Goal: Information Seeking & Learning: Learn about a topic

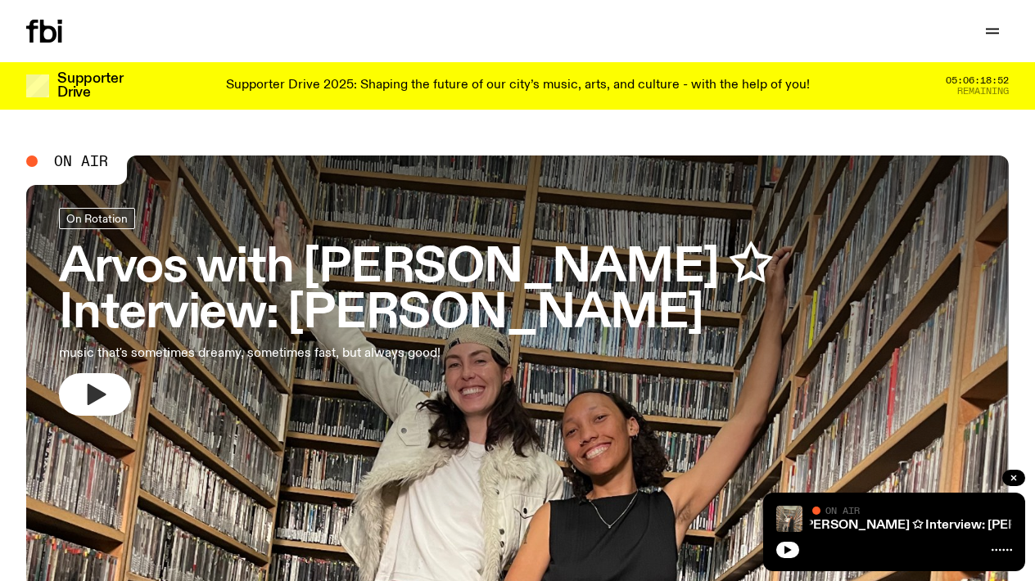
click at [94, 384] on icon "button" at bounding box center [97, 394] width 19 height 21
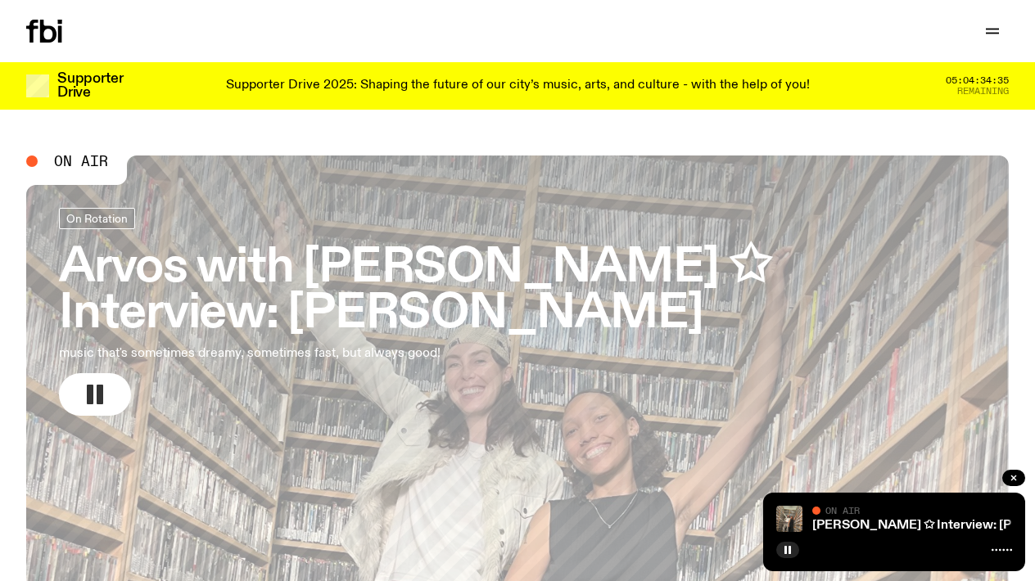
click at [90, 385] on rect "button" at bounding box center [90, 395] width 7 height 20
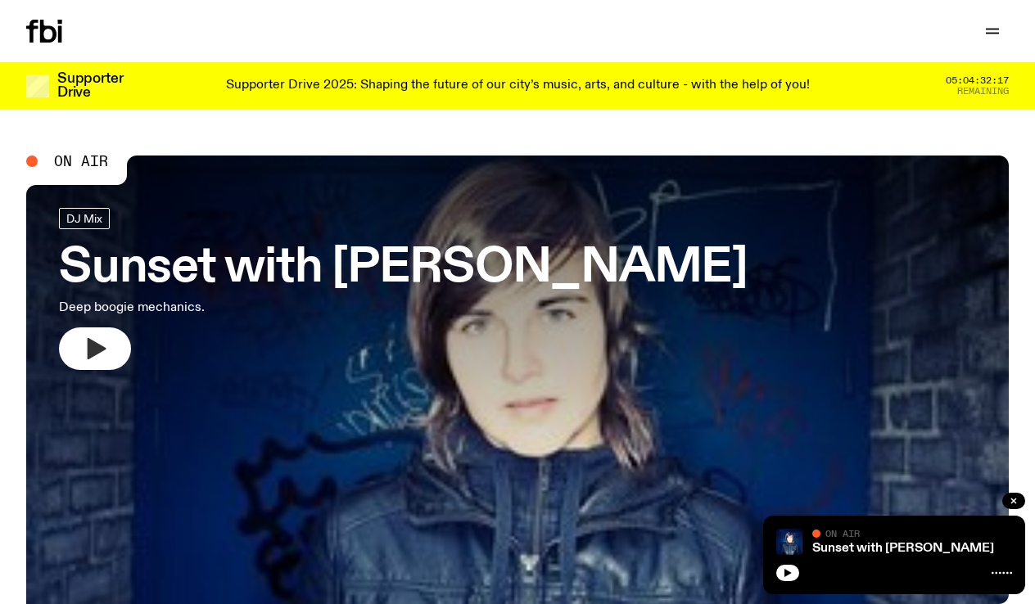
click at [92, 344] on icon "button" at bounding box center [97, 348] width 19 height 21
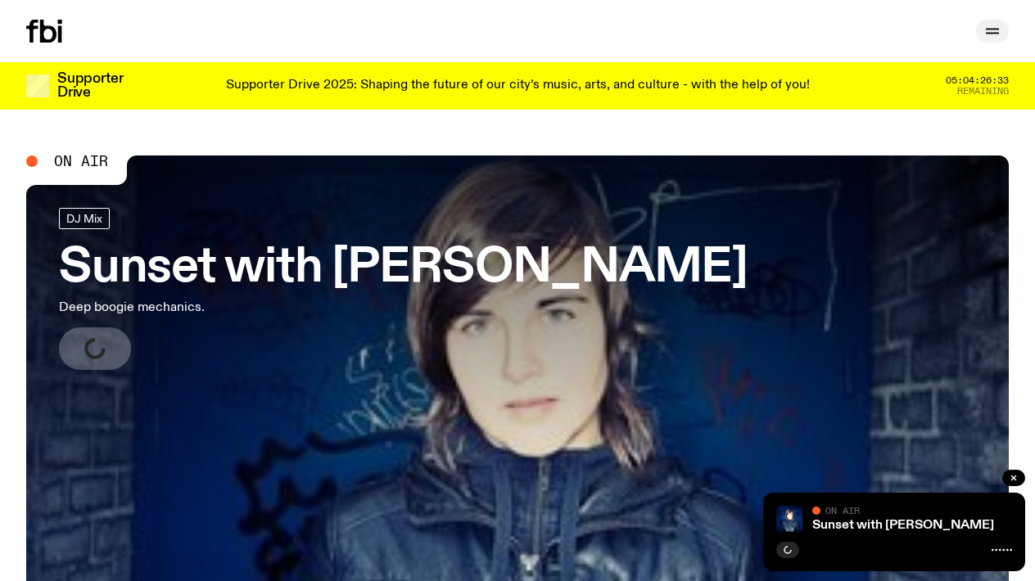
click at [990, 28] on icon "button" at bounding box center [992, 31] width 20 height 20
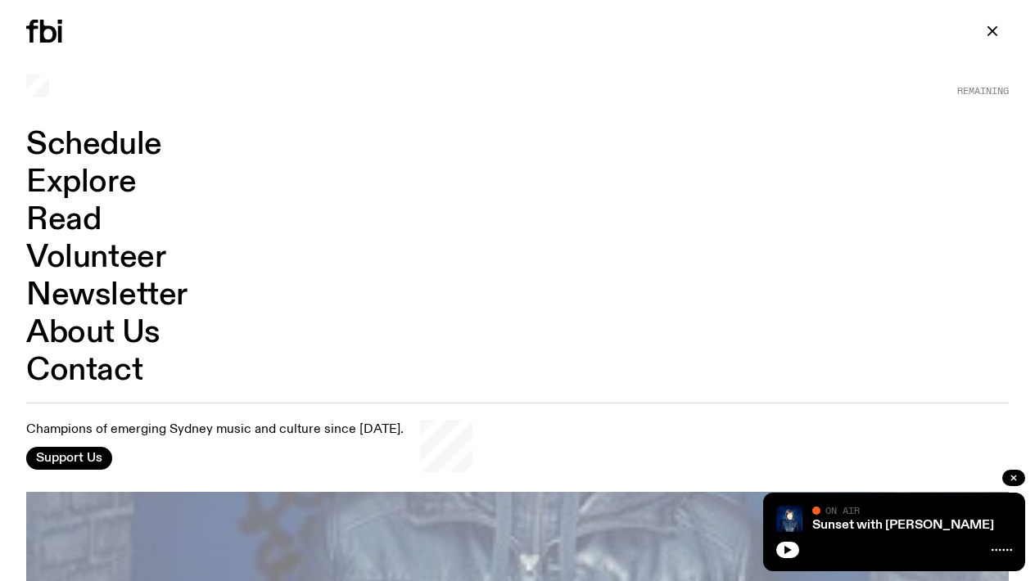
click at [115, 147] on link "Schedule" at bounding box center [94, 144] width 136 height 31
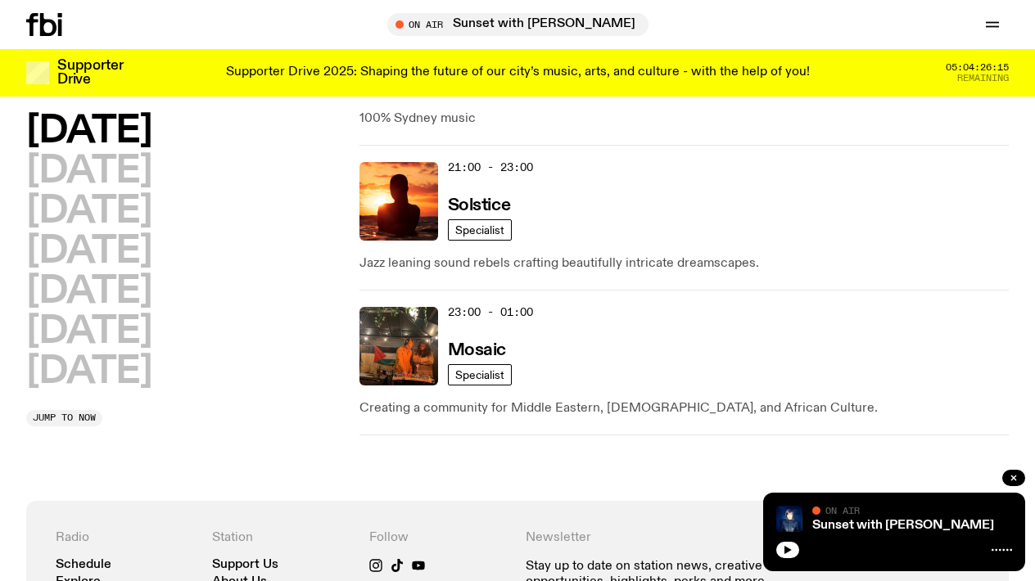
scroll to position [1178, 0]
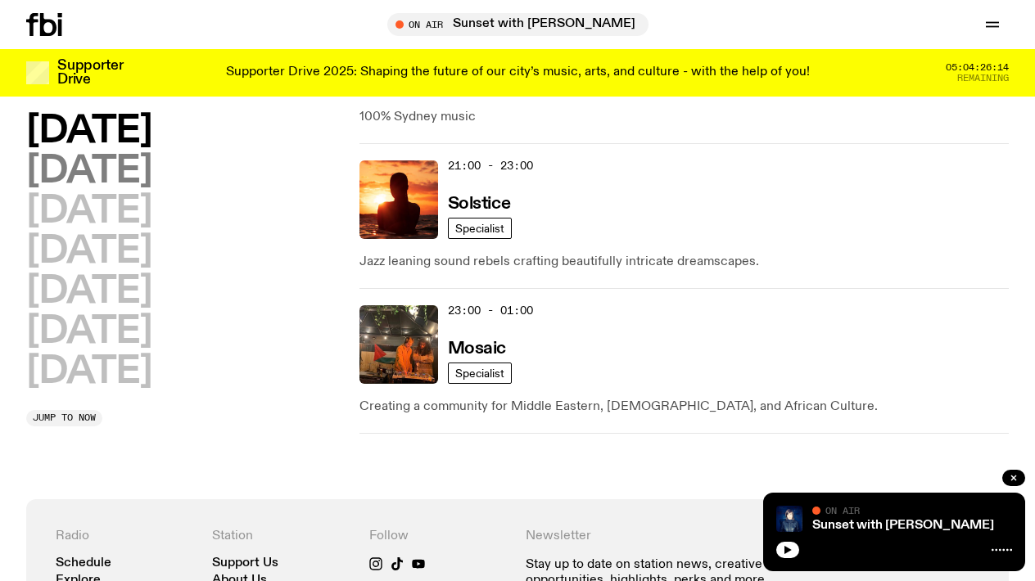
click at [142, 170] on h2 "Tuesday" at bounding box center [88, 171] width 125 height 37
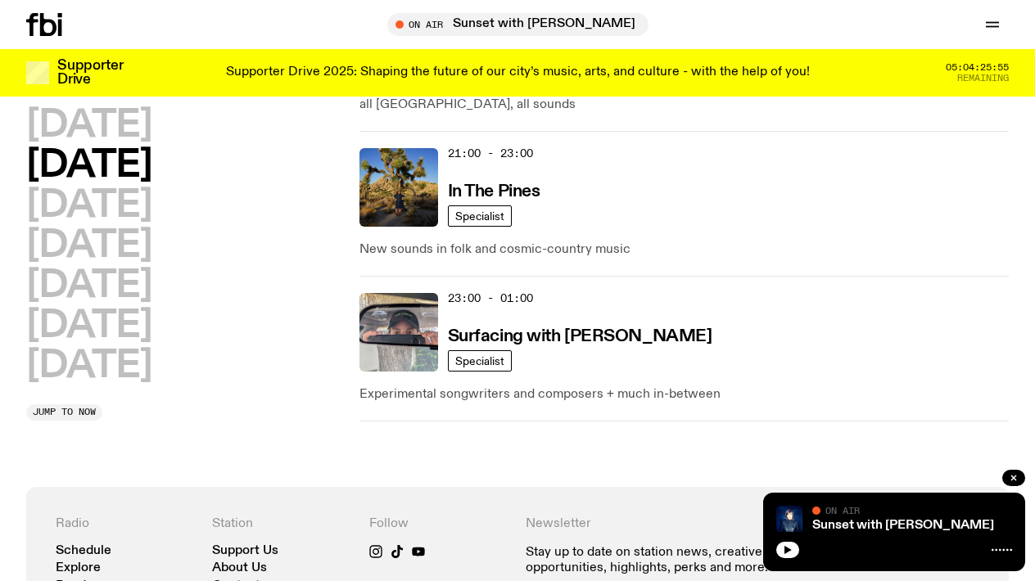
scroll to position [1192, 0]
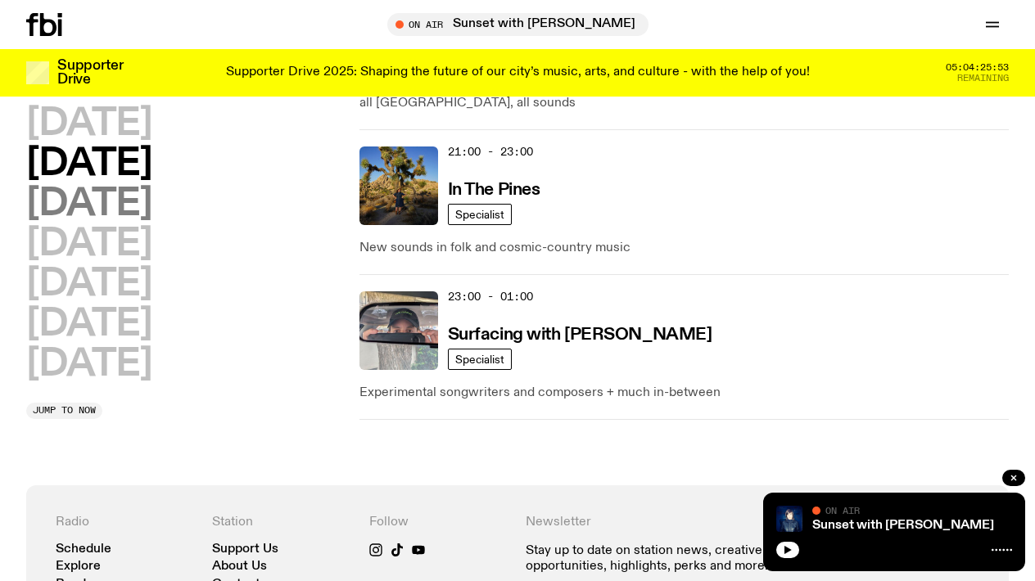
click at [151, 208] on h2 "Wednesday" at bounding box center [88, 204] width 125 height 37
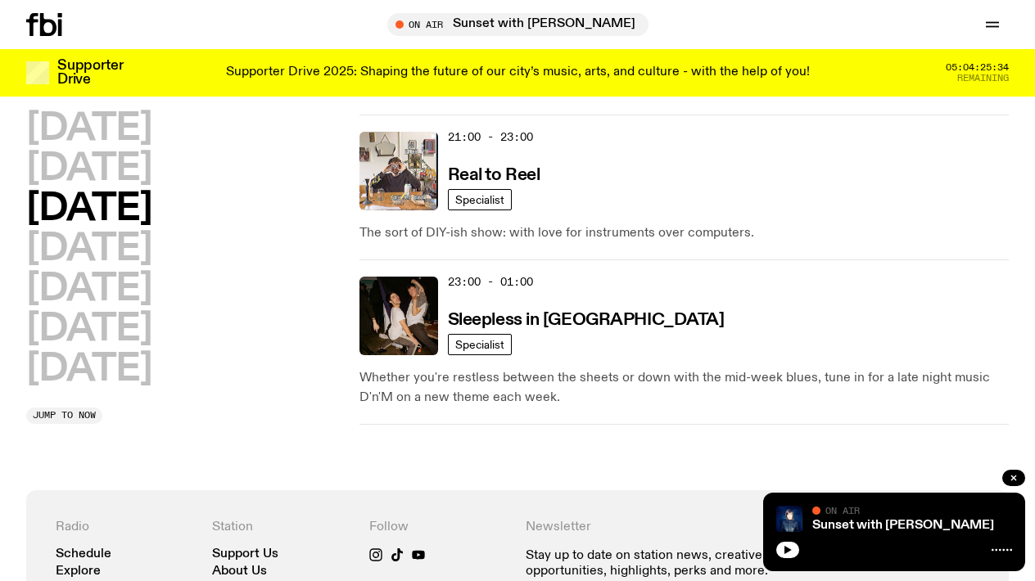
scroll to position [1212, 0]
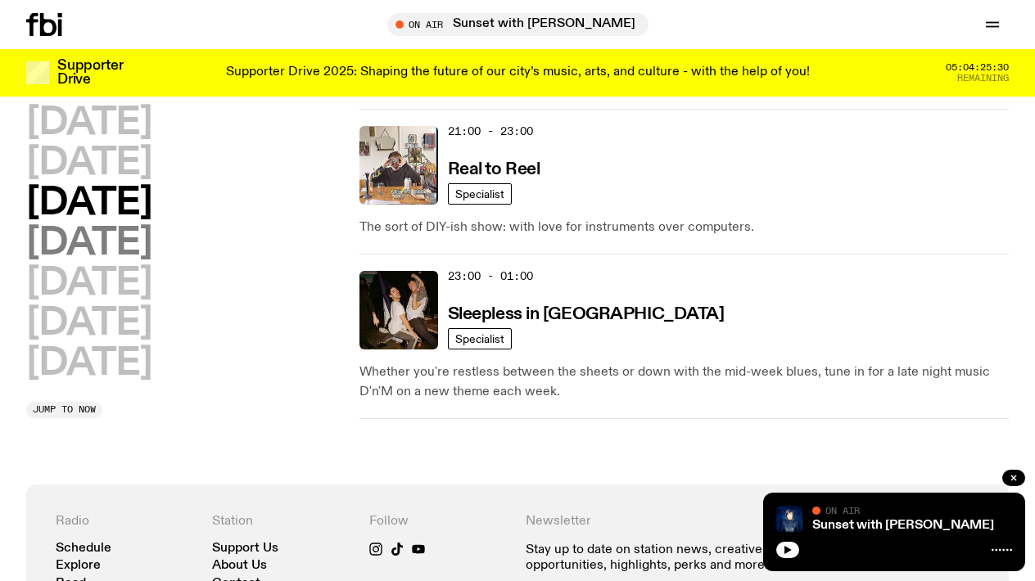
click at [151, 242] on h2 "Thursday" at bounding box center [88, 243] width 125 height 37
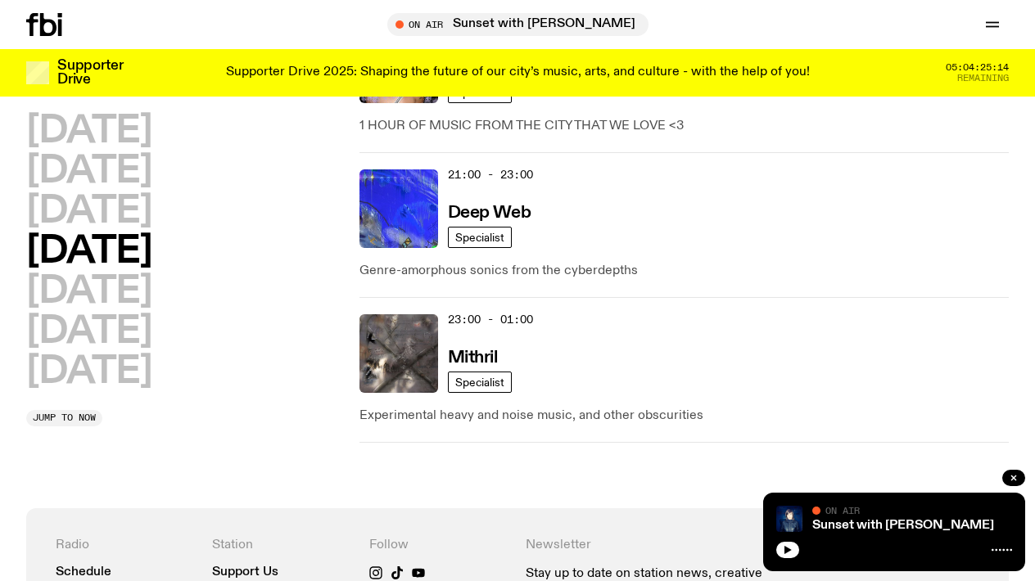
scroll to position [1204, 0]
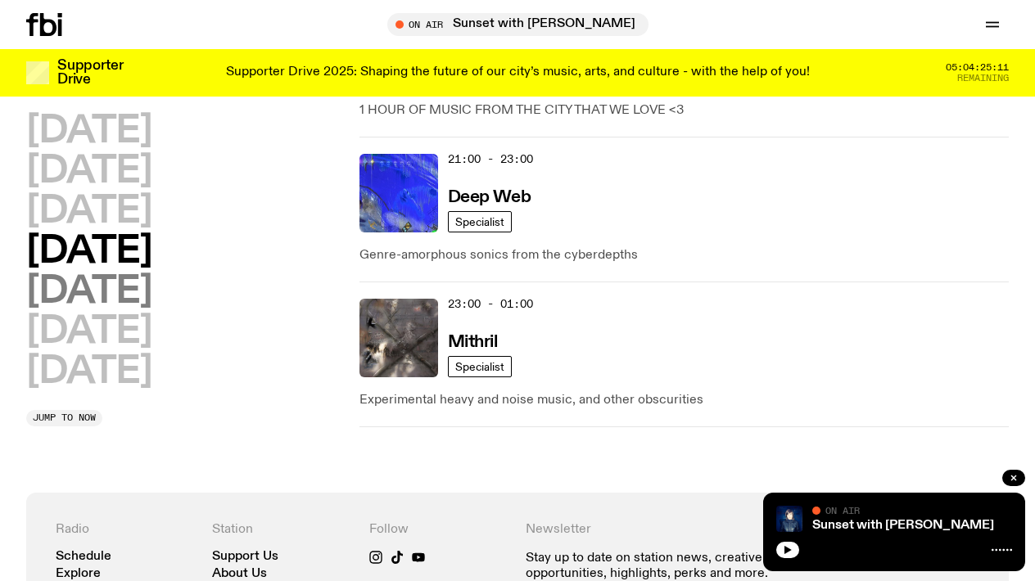
click at [113, 273] on h2 "Friday" at bounding box center [88, 291] width 125 height 37
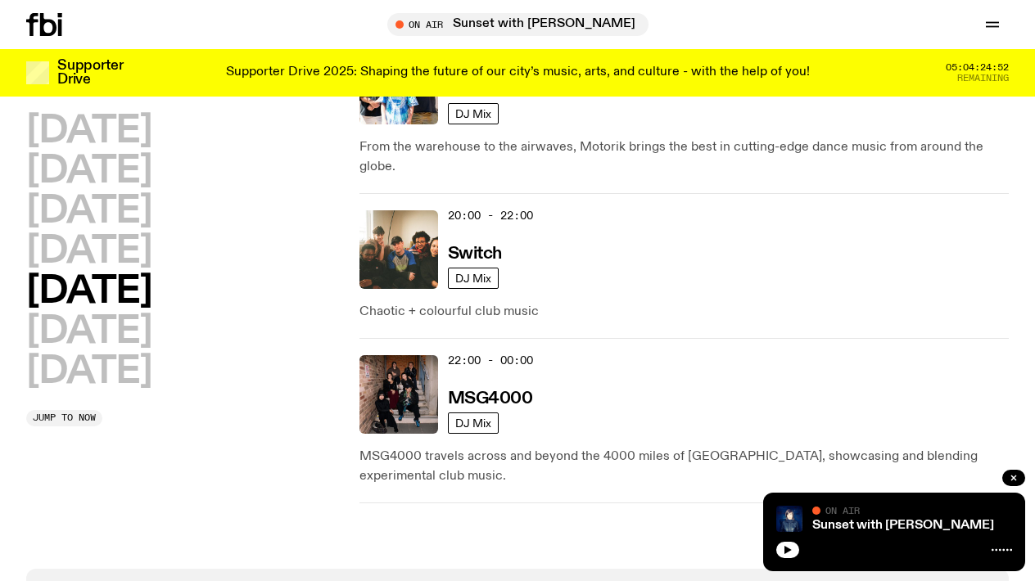
scroll to position [1069, 0]
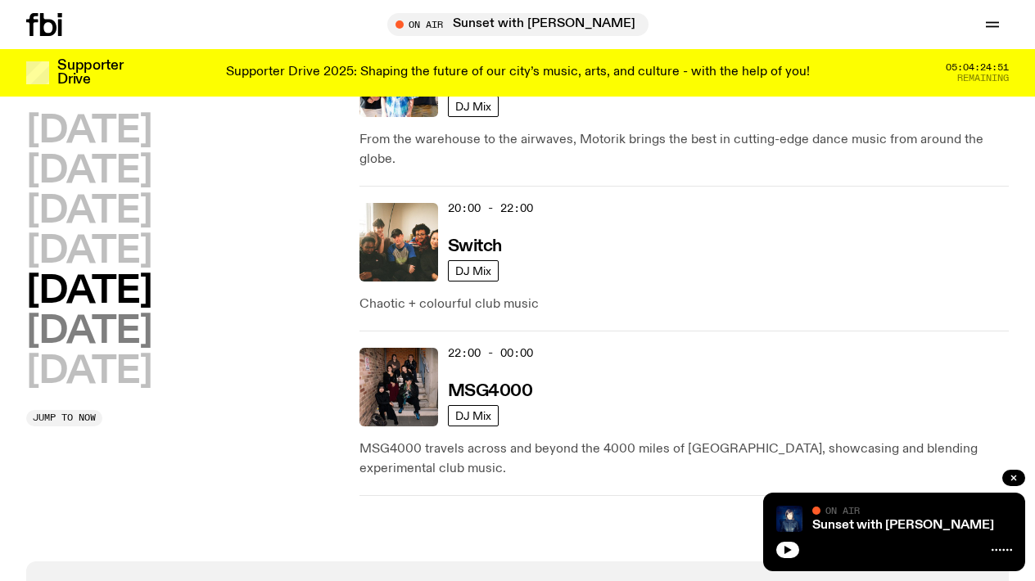
click at [151, 334] on h2 "[DATE]" at bounding box center [88, 331] width 125 height 37
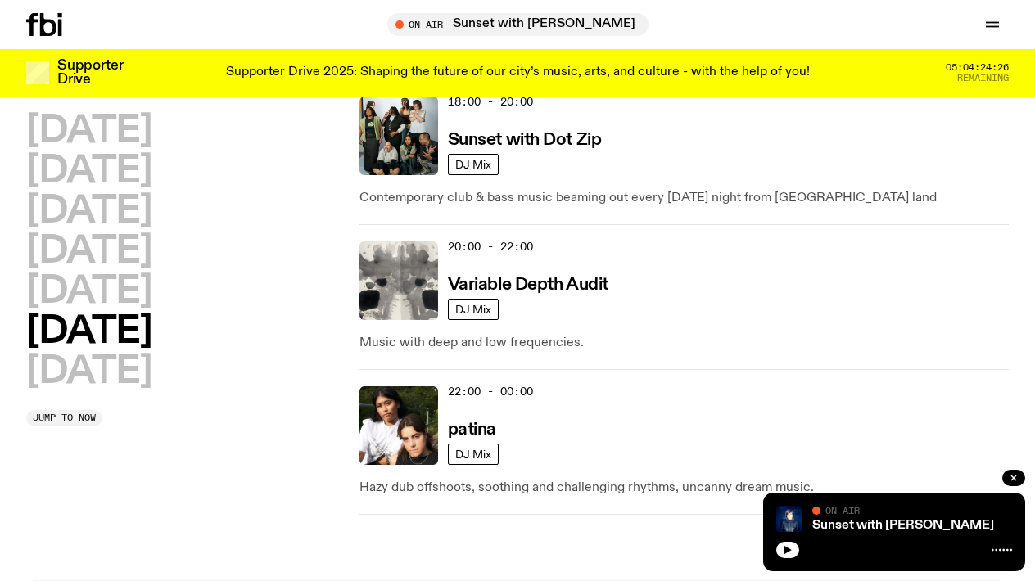
scroll to position [1369, 0]
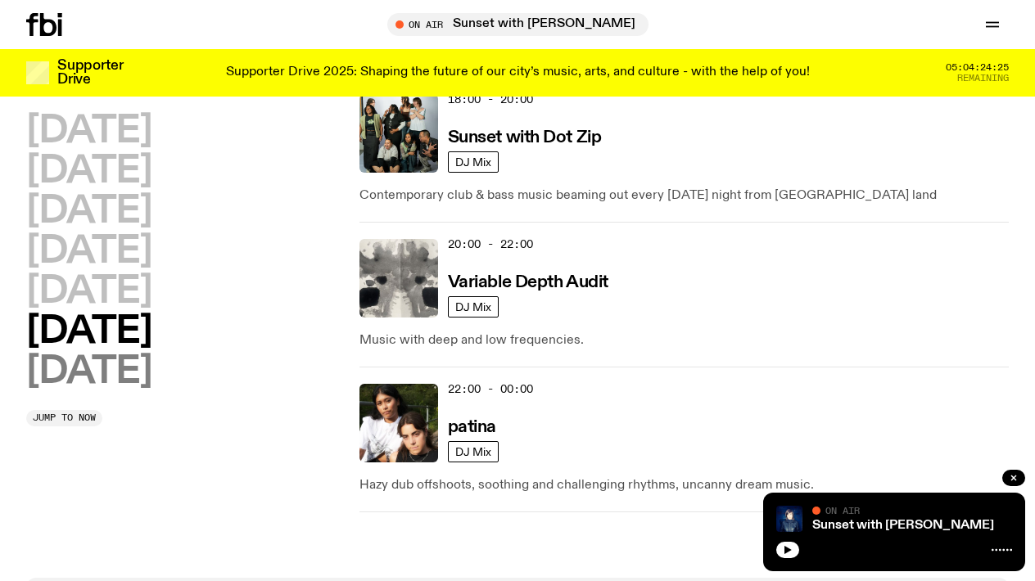
click at [139, 370] on h2 "[DATE]" at bounding box center [88, 372] width 125 height 37
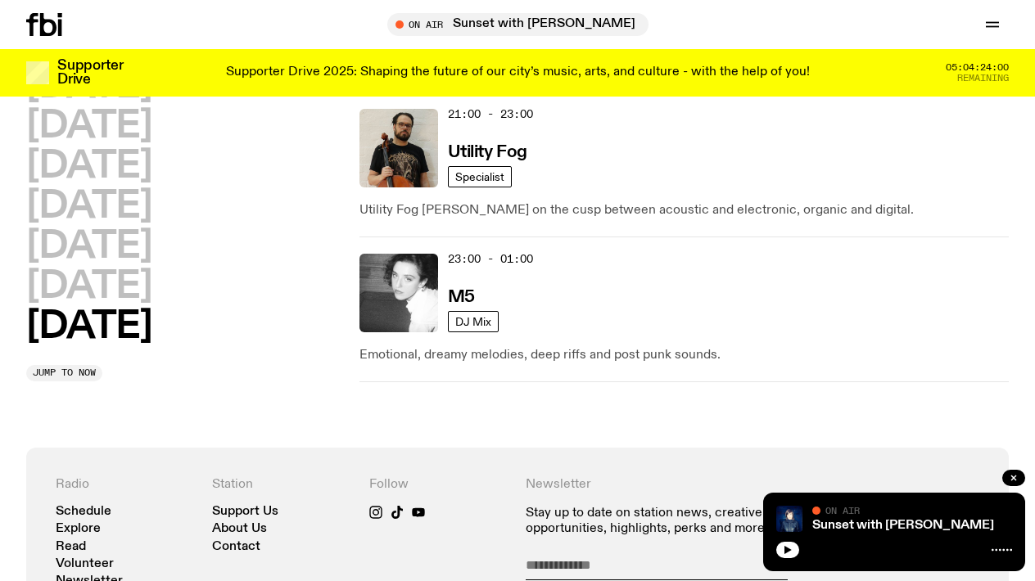
scroll to position [1685, 0]
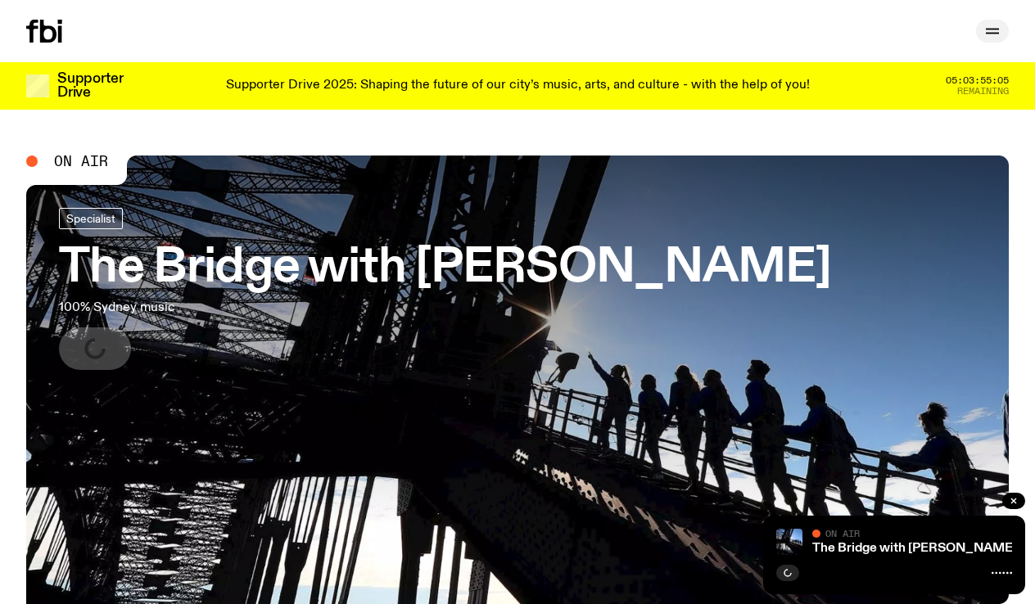
click at [996, 27] on icon "button" at bounding box center [992, 31] width 20 height 20
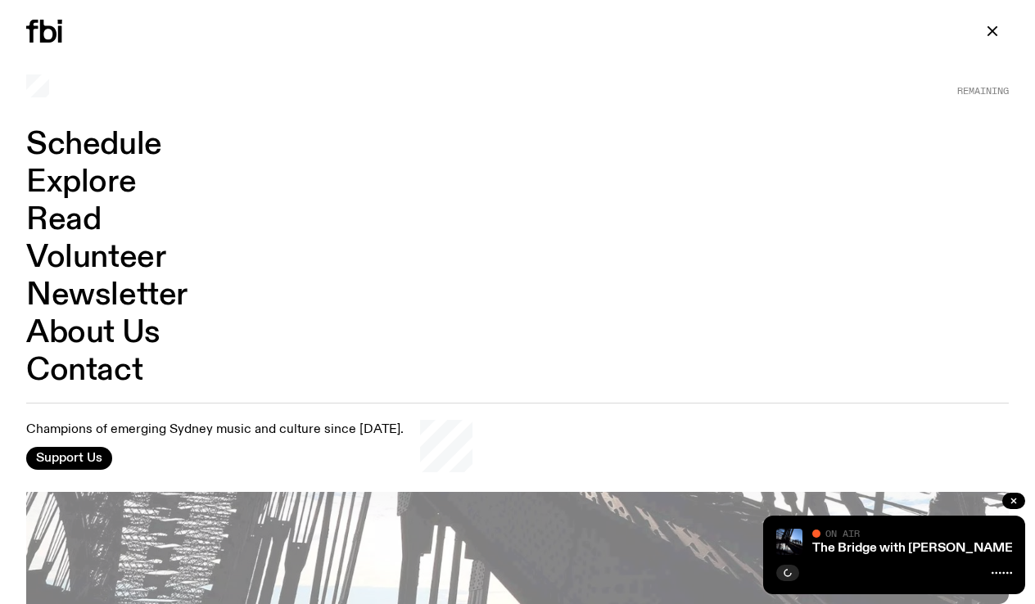
click at [147, 139] on link "Schedule" at bounding box center [94, 144] width 136 height 31
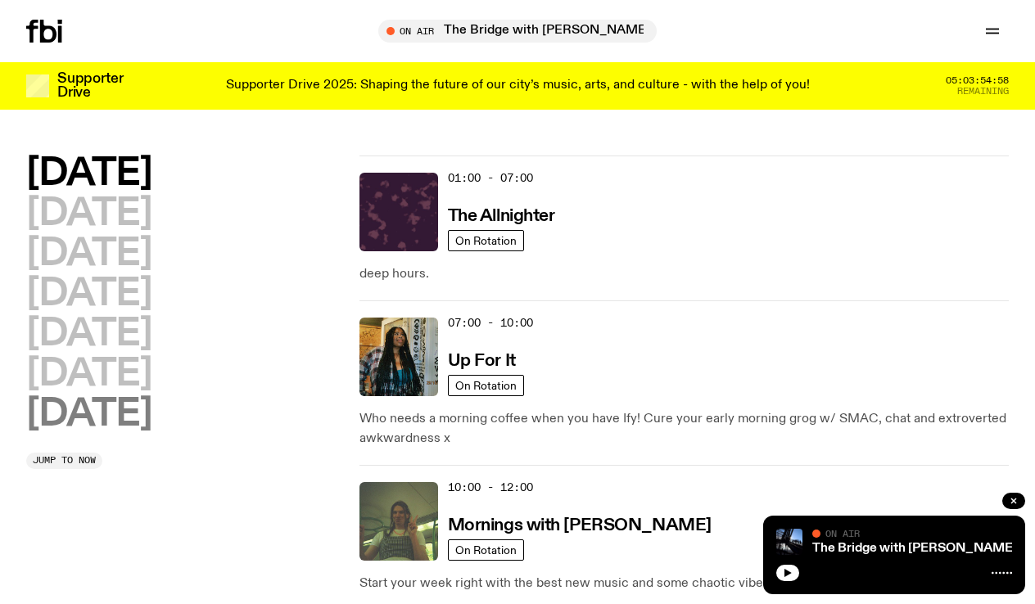
click at [130, 411] on h2 "[DATE]" at bounding box center [88, 414] width 125 height 37
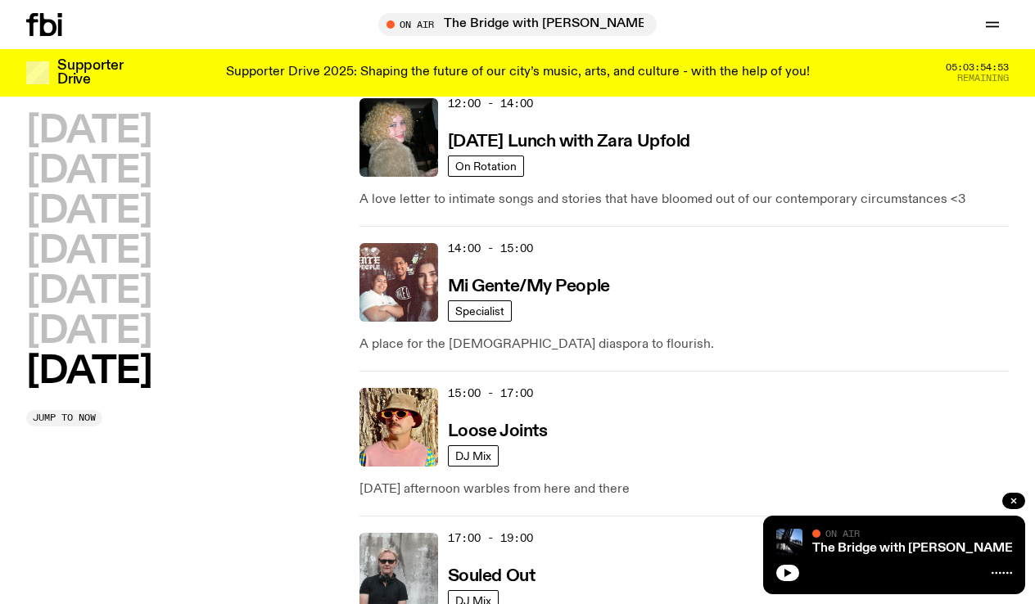
scroll to position [980, 0]
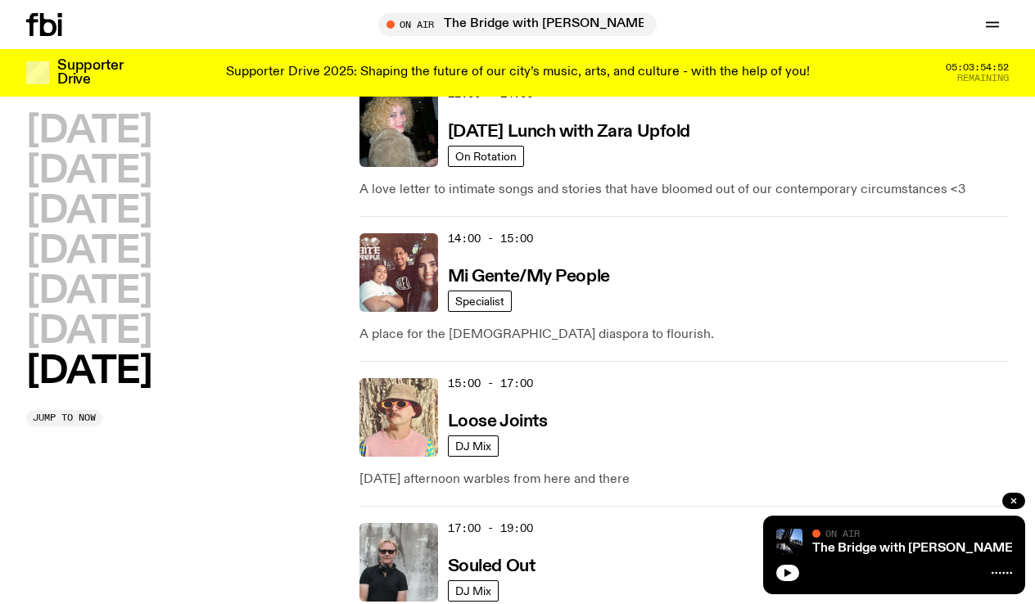
click at [397, 416] on img at bounding box center [398, 417] width 79 height 79
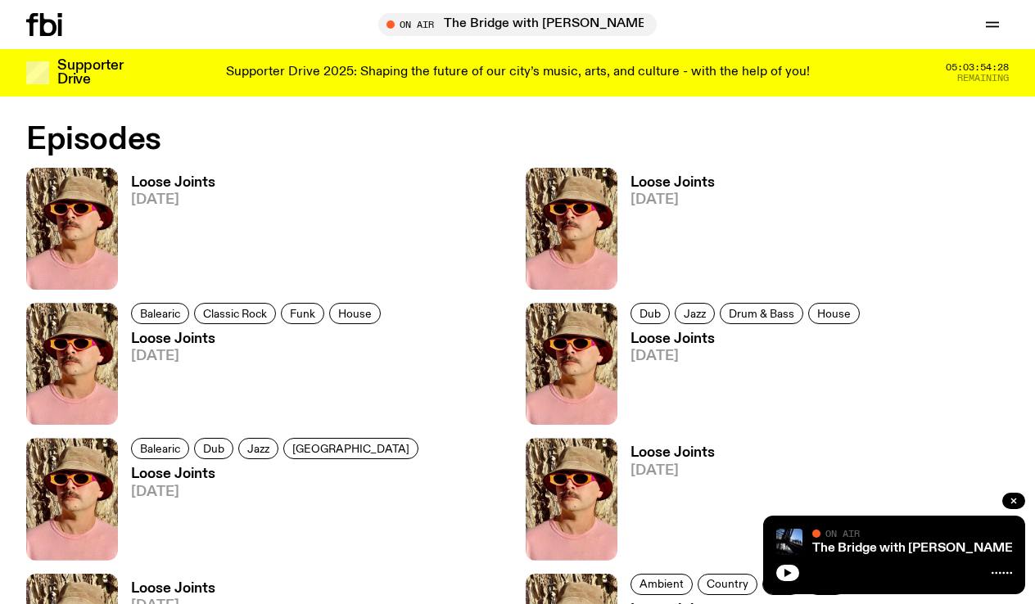
scroll to position [948, 0]
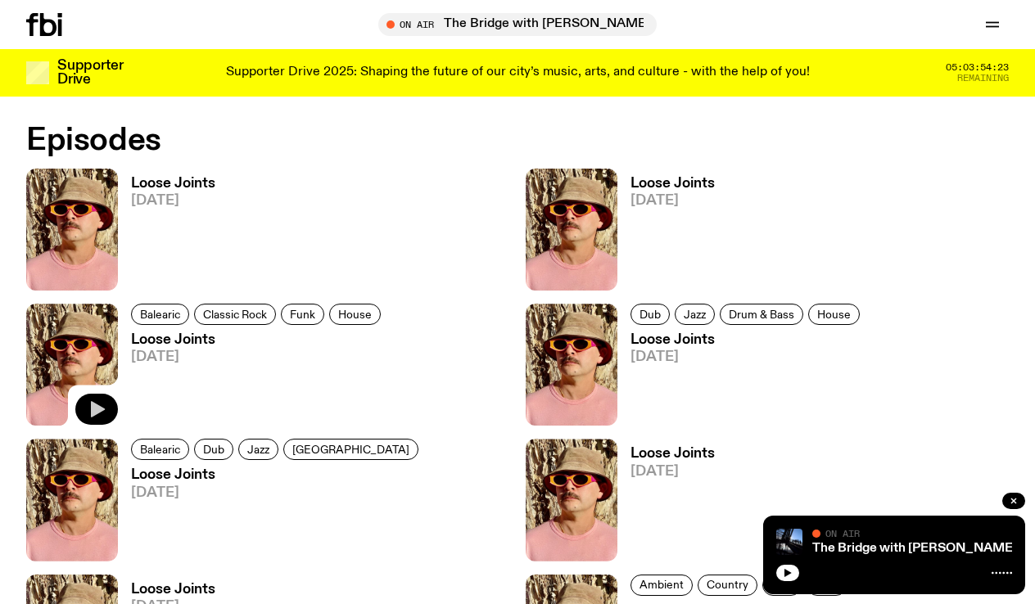
click at [98, 404] on icon "button" at bounding box center [97, 409] width 20 height 20
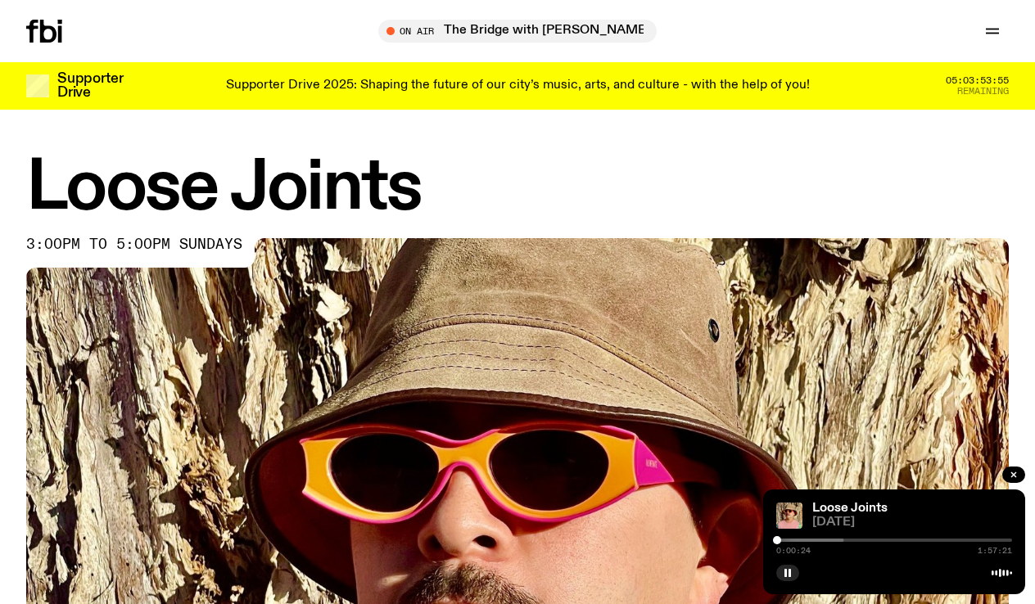
scroll to position [0, 0]
